Goal: Communication & Community: Answer question/provide support

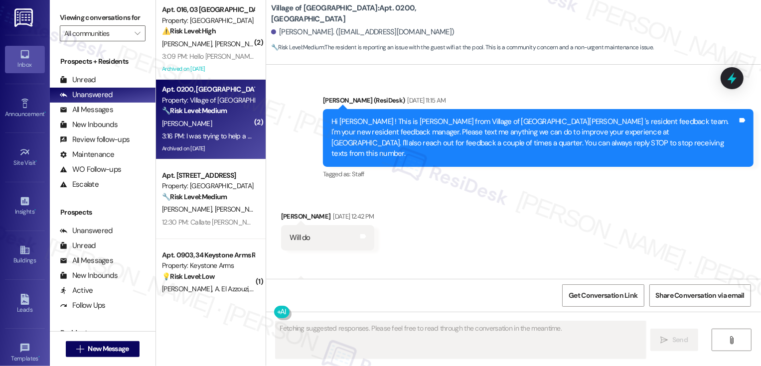
scroll to position [11724, 0]
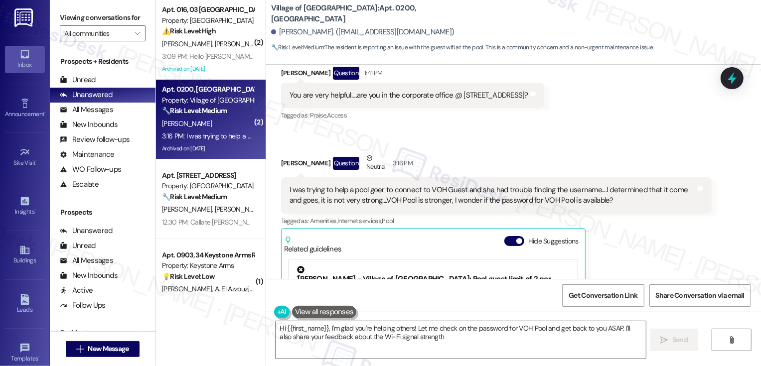
type textarea "Hi {{first_name}}, I'm glad you're helping others! Let me check on the password…"
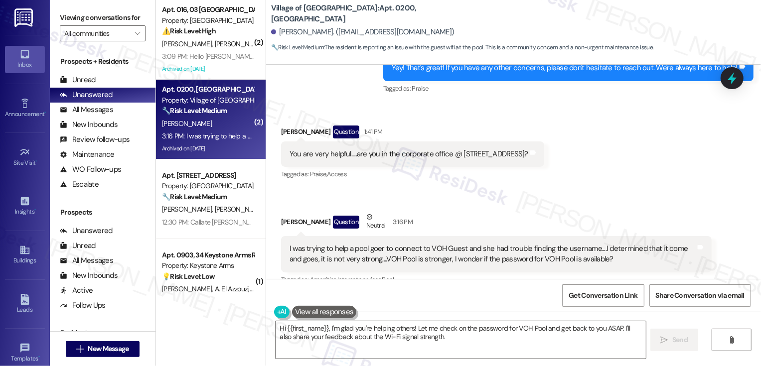
scroll to position [11662, 0]
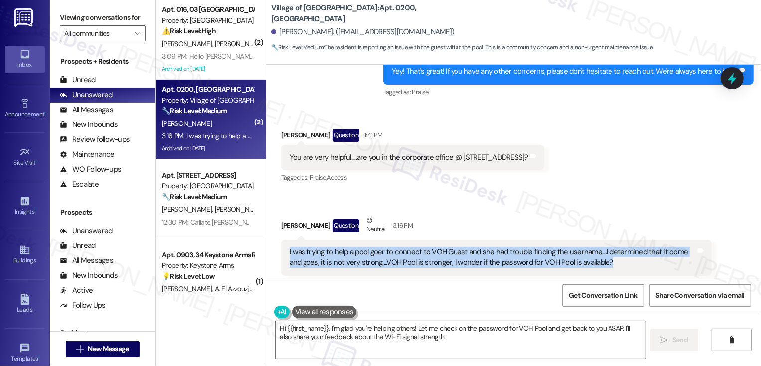
drag, startPoint x: 282, startPoint y: 119, endPoint x: 585, endPoint y: 132, distance: 303.4
click at [585, 247] on div "I was trying to help a pool goer to connect to VOH Guest and she had trouble fi…" at bounding box center [493, 257] width 408 height 21
copy div "I was trying to help a pool goer to connect to VOH Guest and she had trouble fi…"
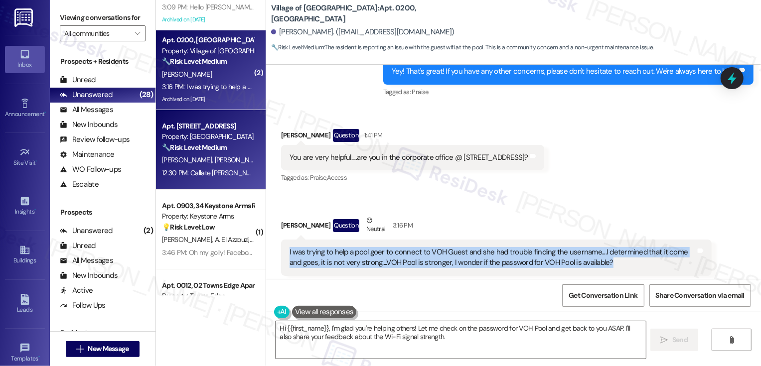
scroll to position [108, 0]
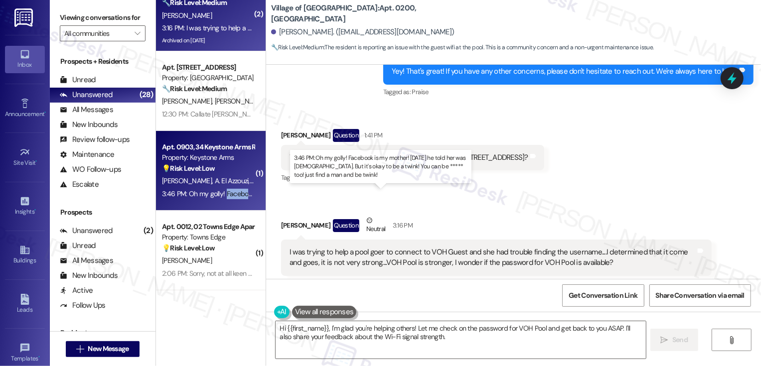
click at [191, 189] on div "3:46 PM: Oh my golly! Facebook is my mother! [DATE] he told her was [DEMOGRAPHI…" at bounding box center [410, 193] width 497 height 9
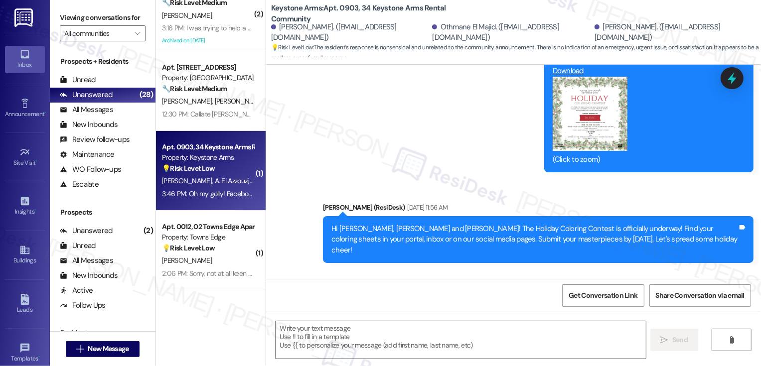
type textarea "Fetching suggested responses. Please feel free to read through the conversation…"
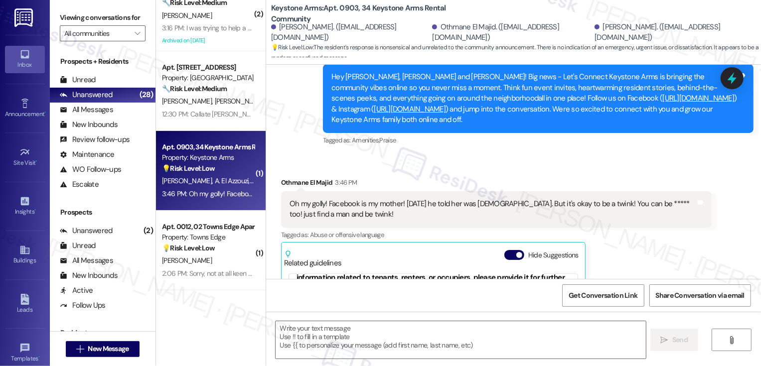
scroll to position [149, 0]
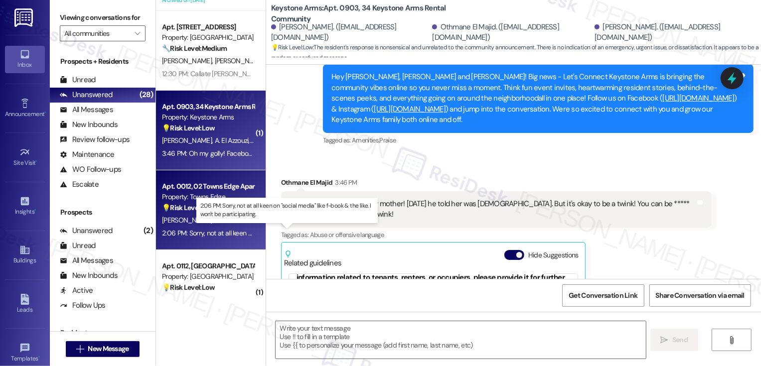
click at [214, 231] on div "2:06 PM: Sorry, not at all keen on "social media" like f-book & the like. I won…" at bounding box center [293, 233] width 263 height 9
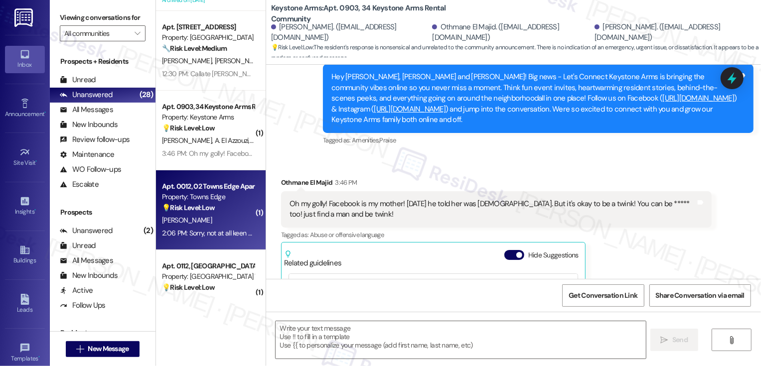
type textarea "Fetching suggested responses. Please feel free to read through the conversation…"
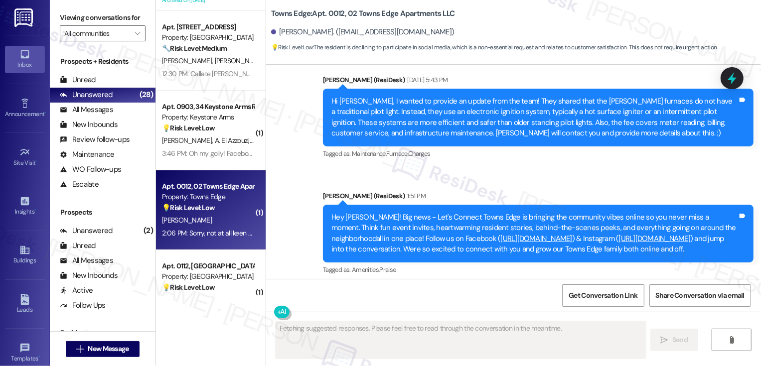
scroll to position [6557, 0]
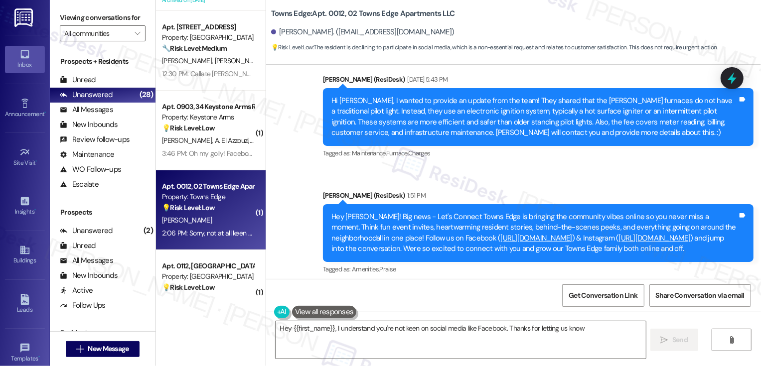
type textarea "Hey {{first_name}}, I understand you're not keen on social media like Facebook.…"
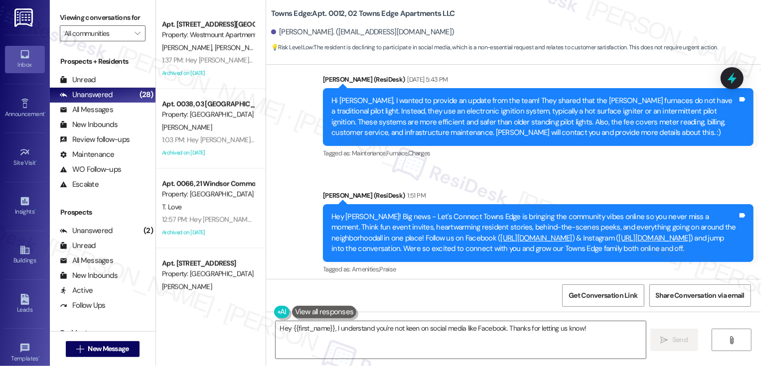
scroll to position [1778, 0]
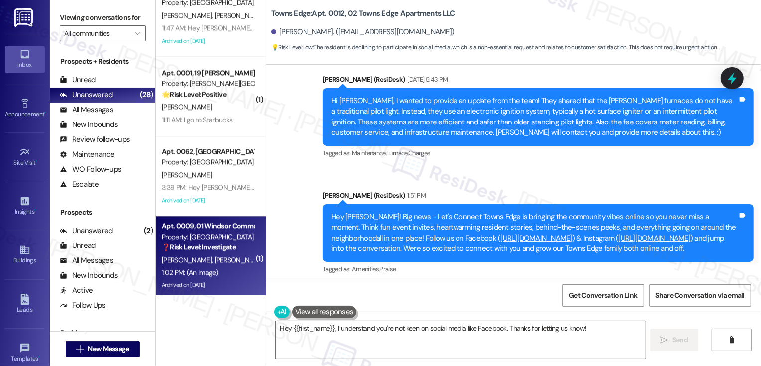
click at [237, 269] on div "1:02 PM: (An Image) 1:02 PM: (An Image)" at bounding box center [208, 273] width 94 height 12
type textarea "Fetching suggested responses. Please feel free to read through the conversation…"
click at [237, 269] on div "1:02 PM: (An Image) 1:02 PM: (An Image)" at bounding box center [208, 273] width 94 height 12
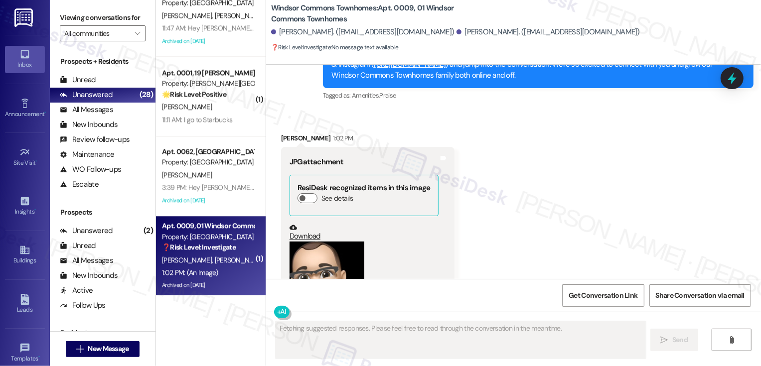
scroll to position [24540, 0]
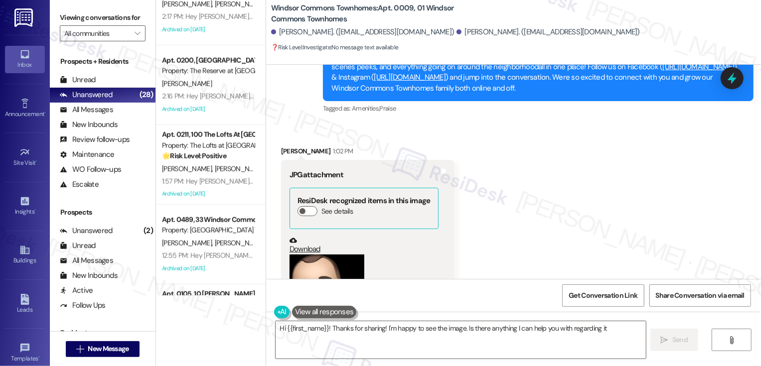
type textarea "Hi {{first_name}}! Thanks for sharing! I'm happy to see the image. Is there any…"
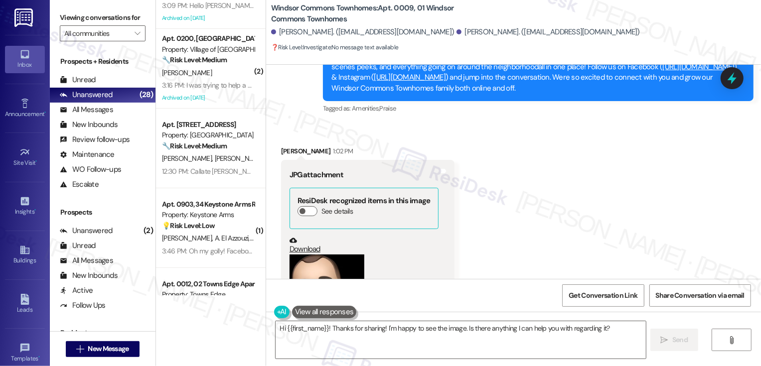
scroll to position [0, 0]
